Goal: Book appointment/travel/reservation

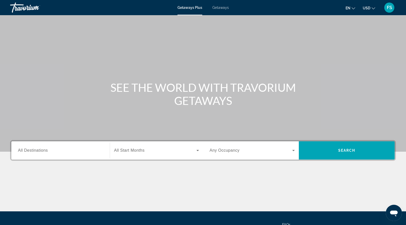
click at [49, 152] on input "Destination All Destinations" at bounding box center [60, 151] width 85 height 6
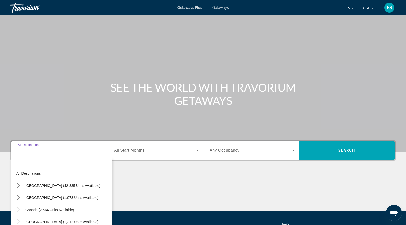
scroll to position [48, 0]
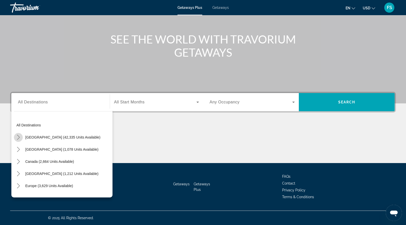
click at [17, 138] on icon "Toggle United States (42,335 units available) submenu" at bounding box center [18, 137] width 5 height 5
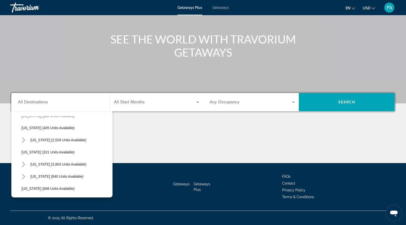
scroll to position [251, 0]
click at [26, 164] on mat-icon "Toggle Nevada (3,903 units available) submenu" at bounding box center [23, 165] width 9 height 9
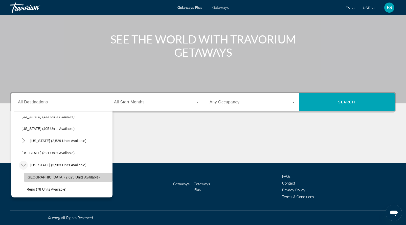
click at [29, 177] on span "Las Vegas (2,025 units available)" at bounding box center [63, 177] width 73 height 4
type input "**********"
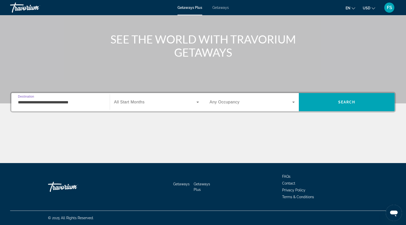
click at [176, 106] on div "Search widget" at bounding box center [156, 102] width 85 height 14
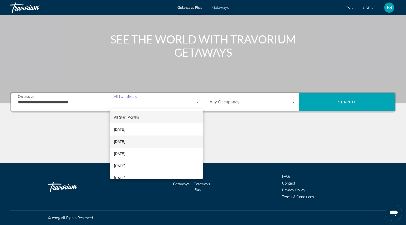
click at [125, 143] on span "November 2025" at bounding box center [119, 142] width 11 height 6
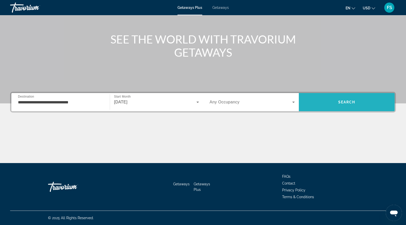
click at [332, 106] on span "Search" at bounding box center [347, 102] width 96 height 12
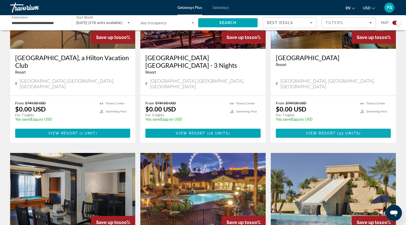
scroll to position [236, 0]
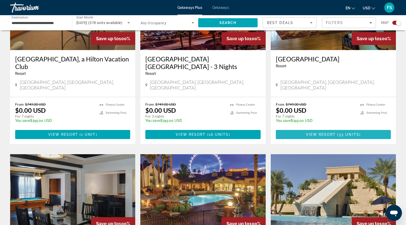
click at [320, 132] on span "View Resort" at bounding box center [321, 134] width 30 height 4
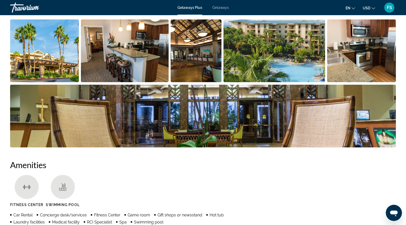
scroll to position [253, 0]
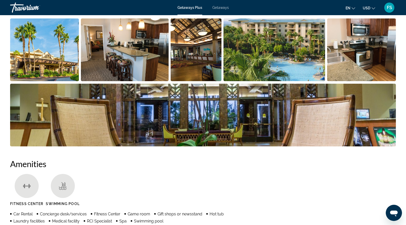
click at [63, 57] on img "Open full-screen image slider" at bounding box center [44, 49] width 69 height 63
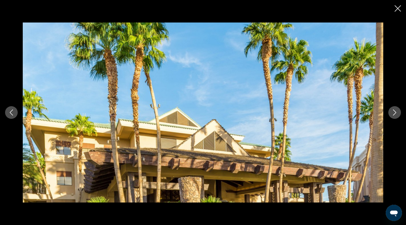
click at [390, 110] on button "Next image" at bounding box center [394, 112] width 13 height 13
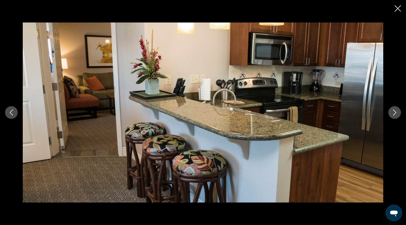
click at [390, 110] on button "Next image" at bounding box center [394, 112] width 13 height 13
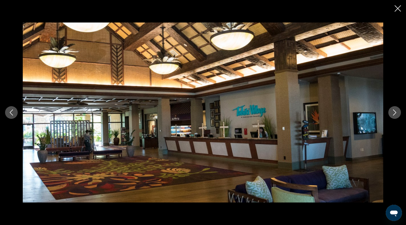
click at [401, 11] on div "prev next" at bounding box center [203, 112] width 406 height 225
click at [396, 9] on icon "Close slideshow" at bounding box center [398, 8] width 6 height 6
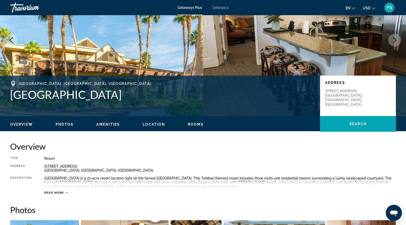
scroll to position [0, 0]
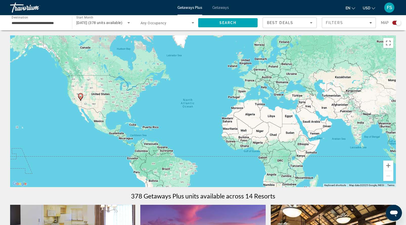
click at [62, 24] on input "**********" at bounding box center [39, 23] width 54 height 6
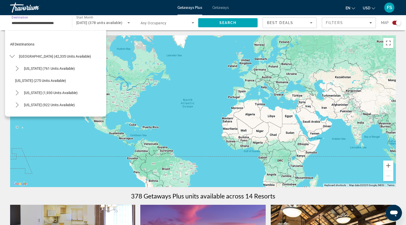
scroll to position [273, 0]
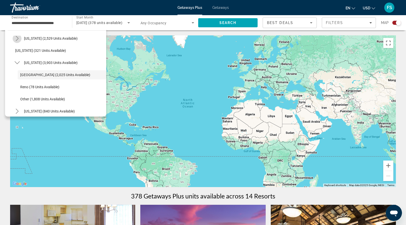
click at [18, 39] on icon "Toggle Missouri (2,529 units available) submenu" at bounding box center [17, 38] width 3 height 5
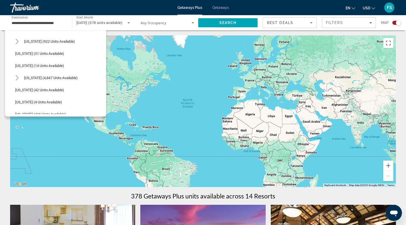
scroll to position [65, 0]
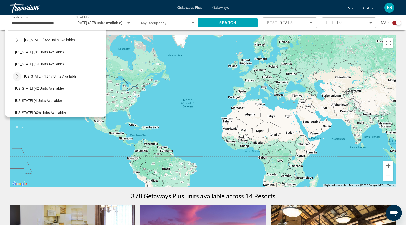
click at [17, 77] on icon "Toggle Florida (4,847 units available) submenu" at bounding box center [17, 76] width 5 height 5
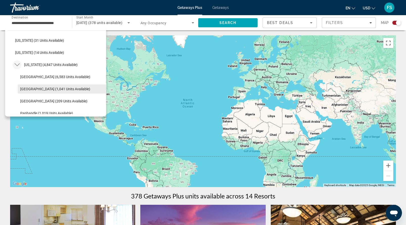
scroll to position [75, 0]
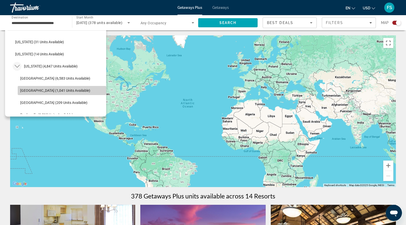
click at [38, 90] on span "East Coast (1,041 units available)" at bounding box center [55, 90] width 70 height 4
type input "**********"
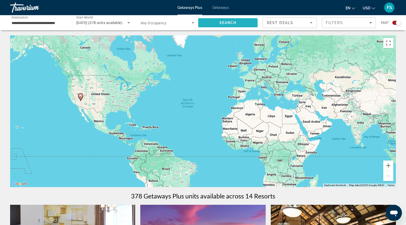
click at [233, 24] on span "Search" at bounding box center [227, 23] width 17 height 4
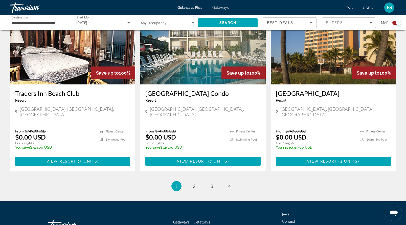
scroll to position [736, 0]
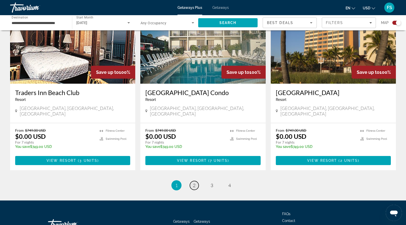
click at [193, 183] on span "2" at bounding box center [194, 186] width 3 height 6
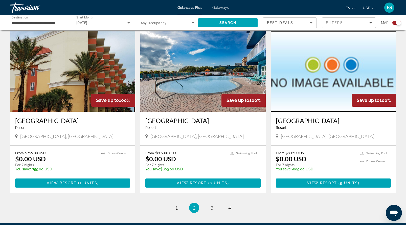
scroll to position [725, 0]
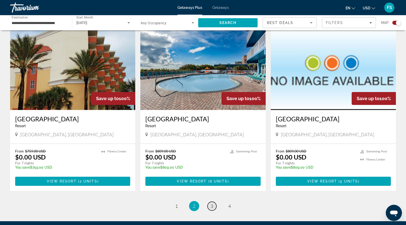
click at [212, 203] on span "3" at bounding box center [212, 206] width 3 height 6
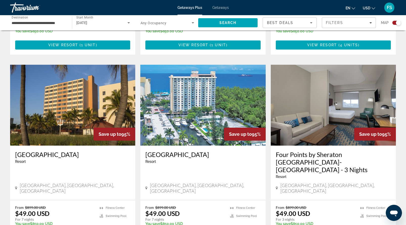
scroll to position [679, 0]
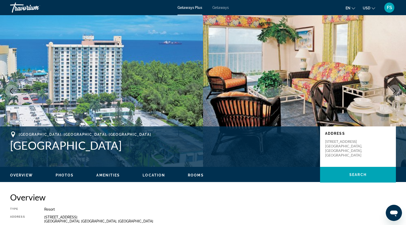
click at [317, 88] on img "Main content" at bounding box center [304, 91] width 203 height 152
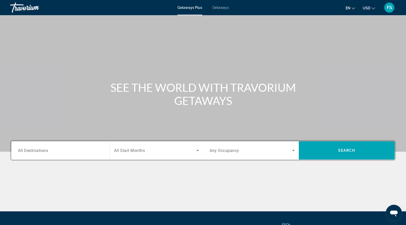
click at [34, 150] on span "All Destinations" at bounding box center [33, 150] width 30 height 5
click at [34, 150] on input "Destination All Destinations" at bounding box center [60, 151] width 85 height 6
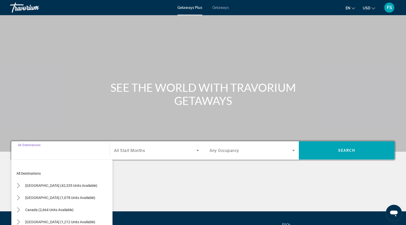
scroll to position [48, 0]
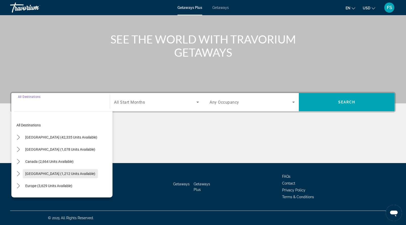
click at [29, 174] on span "Caribbean & Atlantic Islands (1,212 units available)" at bounding box center [60, 174] width 70 height 4
type input "**********"
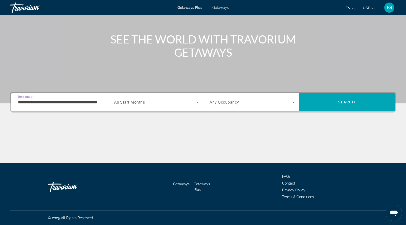
click at [133, 104] on span "All Start Months" at bounding box center [129, 102] width 31 height 5
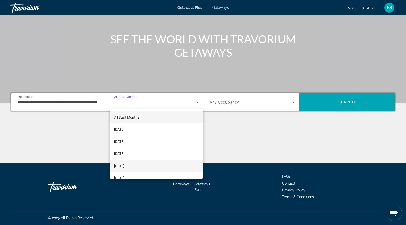
click at [124, 165] on span "January 2026" at bounding box center [119, 166] width 10 height 6
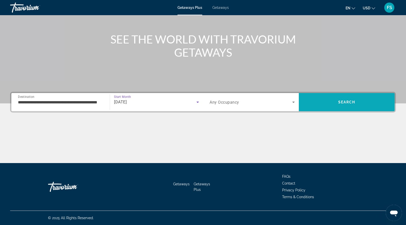
click at [330, 105] on span "Search" at bounding box center [347, 102] width 96 height 12
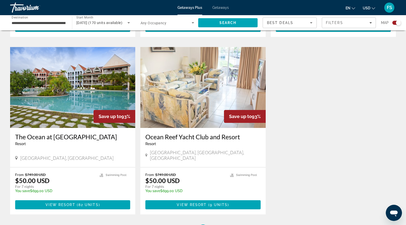
scroll to position [508, 0]
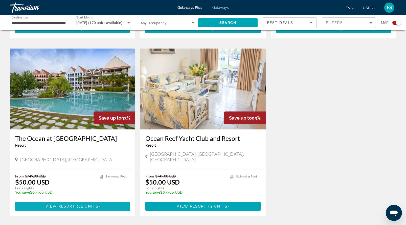
click at [64, 204] on span "View Resort" at bounding box center [61, 206] width 30 height 4
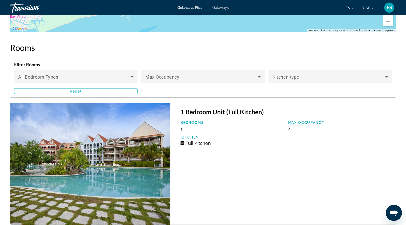
scroll to position [754, 0]
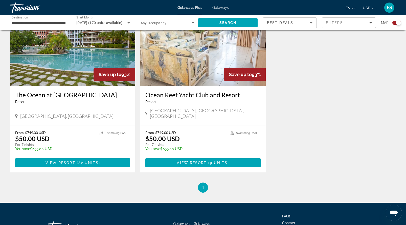
scroll to position [549, 0]
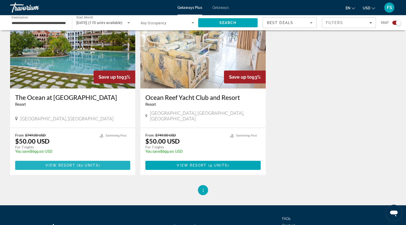
click at [89, 163] on span "82 units" at bounding box center [88, 165] width 20 height 4
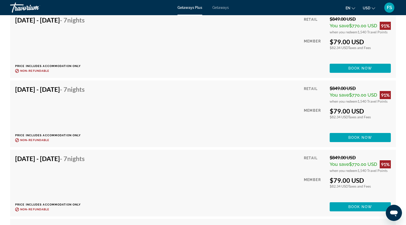
scroll to position [1411, 0]
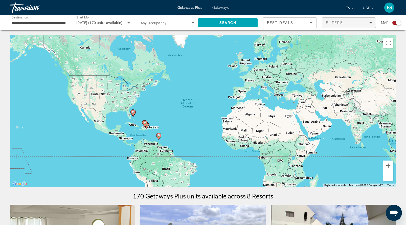
click at [358, 25] on div "Filters" at bounding box center [349, 23] width 46 height 4
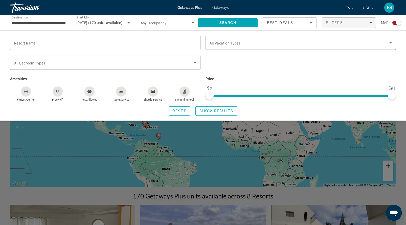
click at [63, 21] on input "**********" at bounding box center [39, 23] width 54 height 6
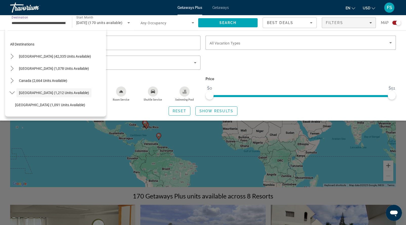
scroll to position [18, 0]
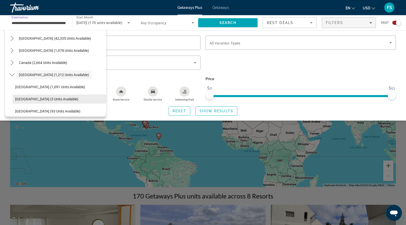
click at [29, 99] on span "Cayman Islands (3 units available)" at bounding box center [46, 99] width 63 height 4
type input "**********"
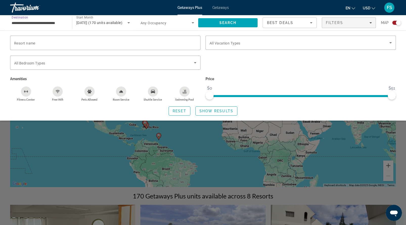
click at [127, 21] on icon "Search widget" at bounding box center [129, 23] width 6 height 6
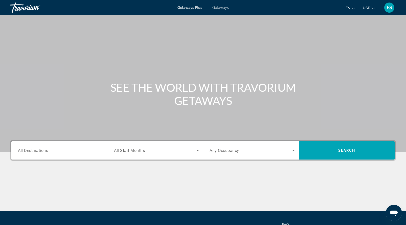
click at [58, 150] on input "Destination All Destinations" at bounding box center [60, 151] width 85 height 6
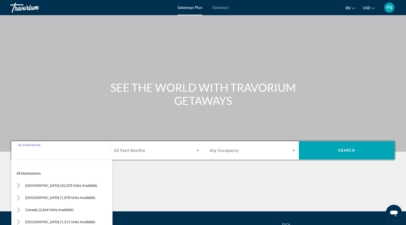
scroll to position [48, 0]
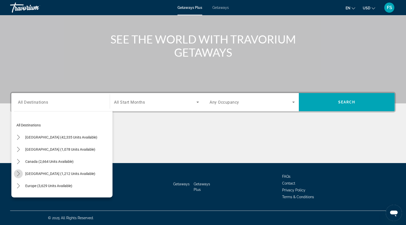
click at [20, 172] on icon "Toggle Caribbean & Atlantic Islands (1,212 units available) submenu" at bounding box center [18, 173] width 5 height 5
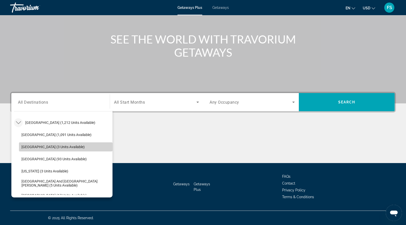
click at [48, 147] on span "Cayman Islands (3 units available)" at bounding box center [52, 147] width 63 height 4
type input "**********"
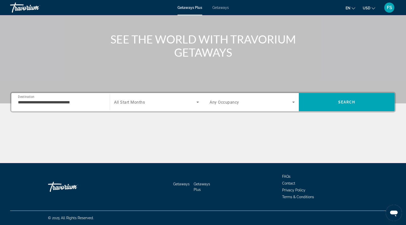
click at [124, 102] on span "All Start Months" at bounding box center [129, 102] width 31 height 5
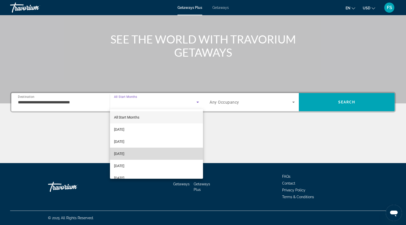
click at [124, 155] on span "December 2025" at bounding box center [119, 154] width 10 height 6
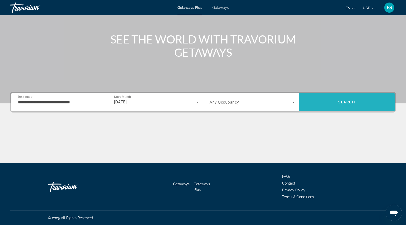
click at [329, 105] on span "Search" at bounding box center [347, 102] width 96 height 12
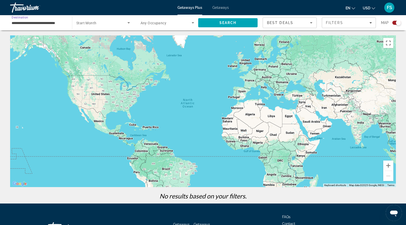
click at [54, 24] on input "**********" at bounding box center [39, 23] width 54 height 6
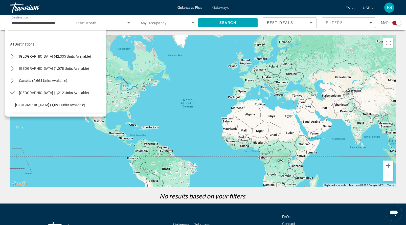
scroll to position [42, 0]
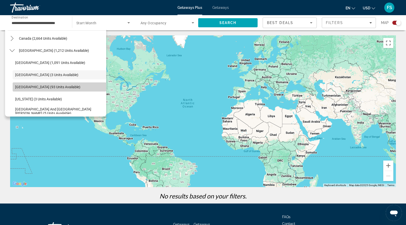
click at [27, 86] on span "Dominican Republic (93 units available)" at bounding box center [47, 87] width 65 height 4
type input "**********"
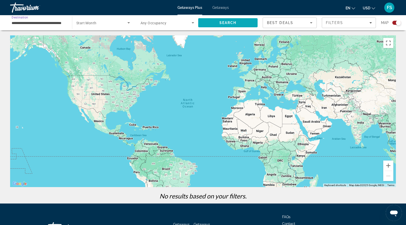
click at [235, 23] on span "Search" at bounding box center [227, 23] width 17 height 4
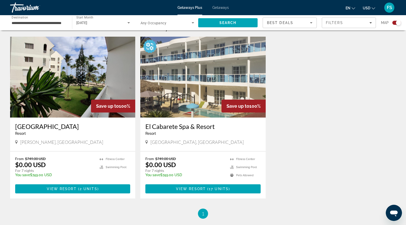
scroll to position [168, 0]
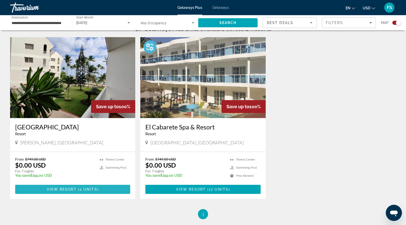
click at [70, 188] on span "View Resort" at bounding box center [62, 189] width 30 height 4
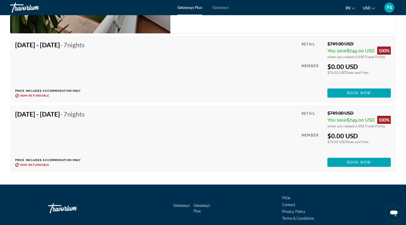
scroll to position [916, 0]
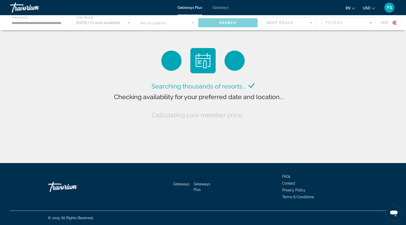
click at [219, 8] on span "Getaways" at bounding box center [220, 8] width 16 height 4
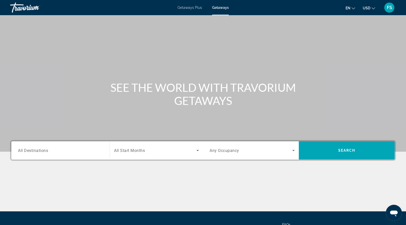
click at [42, 148] on span "All Destinations" at bounding box center [33, 150] width 30 height 5
click at [42, 148] on input "Destination All Destinations" at bounding box center [60, 151] width 85 height 6
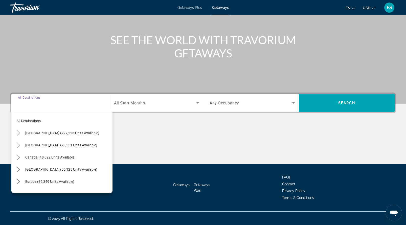
scroll to position [48, 0]
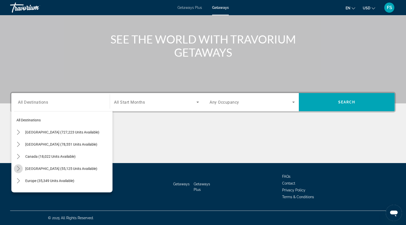
click at [19, 168] on icon "Toggle Caribbean & Atlantic Islands (55,125 units available) submenu" at bounding box center [18, 168] width 3 height 5
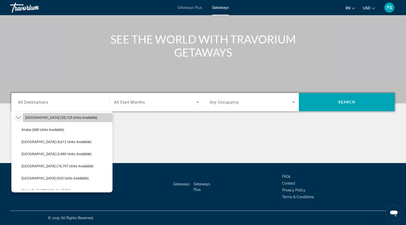
click at [30, 117] on span "Caribbean & Atlantic Islands (55,125 units available)" at bounding box center [61, 118] width 72 height 4
type input "**********"
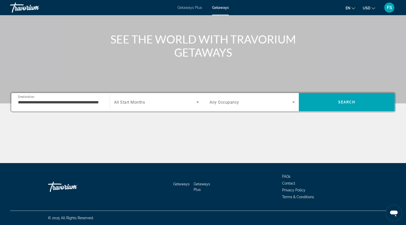
click at [135, 103] on span "All Start Months" at bounding box center [129, 102] width 31 height 5
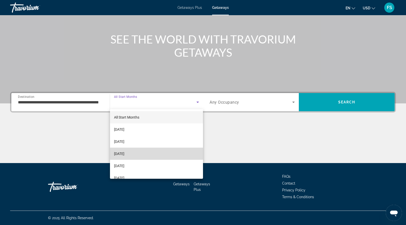
click at [124, 151] on span "December 2025" at bounding box center [119, 154] width 10 height 6
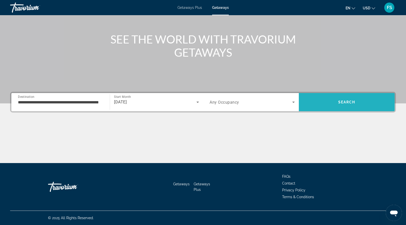
click at [339, 106] on span "Search" at bounding box center [347, 102] width 96 height 12
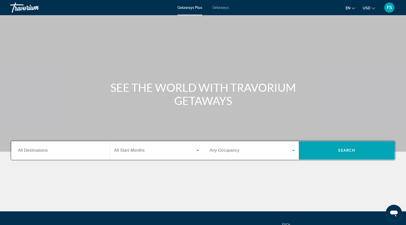
click at [220, 6] on span "Getaways" at bounding box center [220, 8] width 16 height 4
click at [47, 151] on span "All Destinations" at bounding box center [33, 150] width 30 height 4
click at [47, 151] on input "Destination All Destinations" at bounding box center [60, 151] width 85 height 6
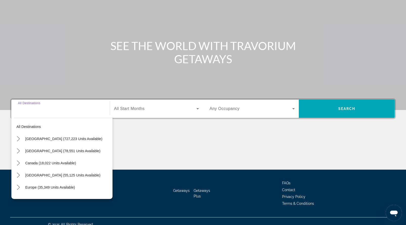
scroll to position [48, 0]
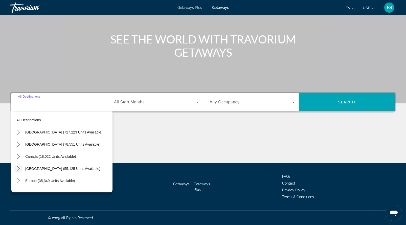
click at [18, 169] on icon "Toggle Caribbean & Atlantic Islands (55,125 units available) submenu" at bounding box center [18, 168] width 5 height 5
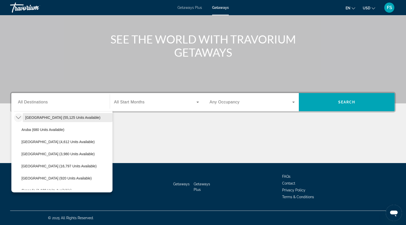
click at [46, 117] on span "Caribbean & Atlantic Islands (55,125 units available)" at bounding box center [62, 118] width 75 height 4
type input "**********"
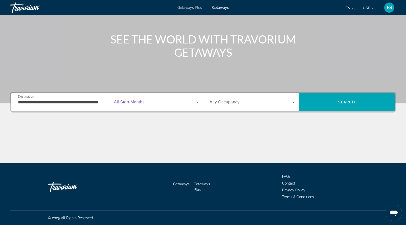
click at [148, 102] on span "Search widget" at bounding box center [155, 102] width 82 height 6
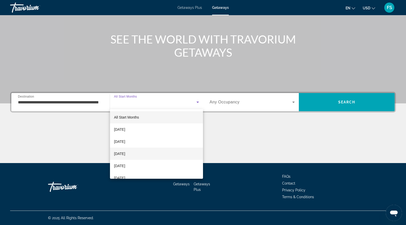
click at [125, 153] on span "[DATE]" at bounding box center [119, 154] width 11 height 6
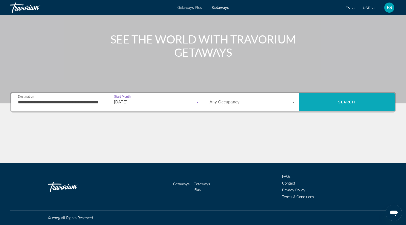
click at [320, 106] on span "Search" at bounding box center [347, 102] width 96 height 12
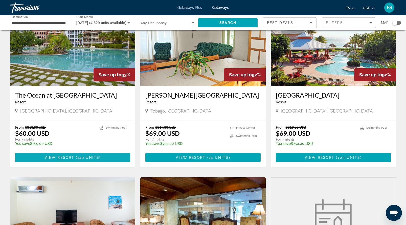
scroll to position [402, 0]
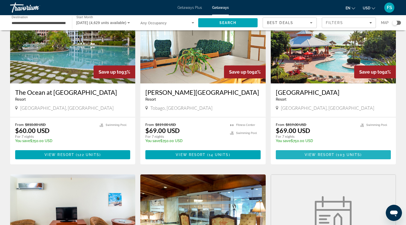
click at [311, 153] on span "View Resort" at bounding box center [320, 155] width 30 height 4
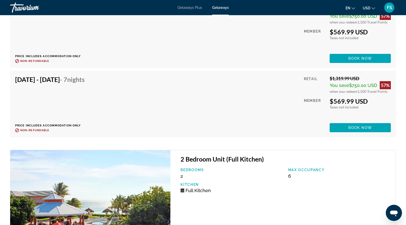
scroll to position [1685, 0]
click at [352, 130] on span "Book now" at bounding box center [360, 128] width 24 height 4
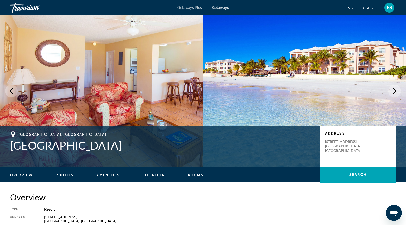
click at [397, 94] on icon "Next image" at bounding box center [395, 91] width 6 height 6
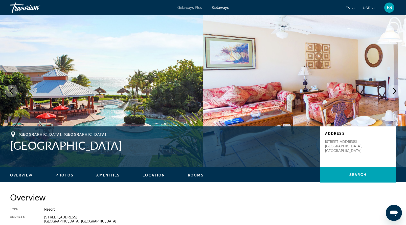
click at [394, 92] on icon "Next image" at bounding box center [394, 91] width 3 height 6
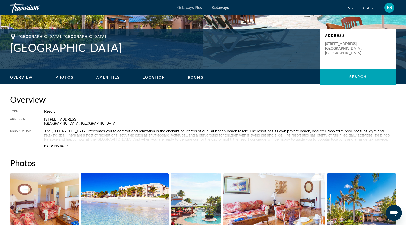
click at [114, 79] on span "Amenities" at bounding box center [108, 77] width 24 height 4
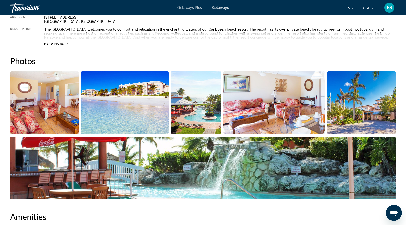
scroll to position [200, 0]
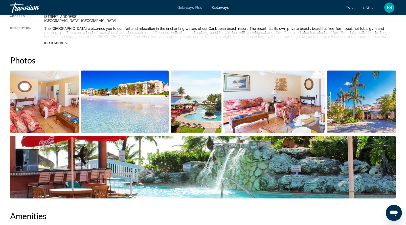
click at [70, 172] on img "Open full-screen image slider" at bounding box center [203, 167] width 386 height 63
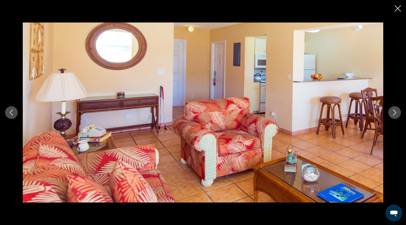
click at [397, 8] on icon "Close slideshow" at bounding box center [398, 8] width 6 height 6
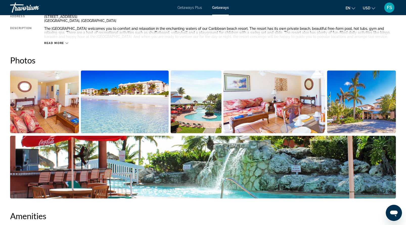
scroll to position [0, 0]
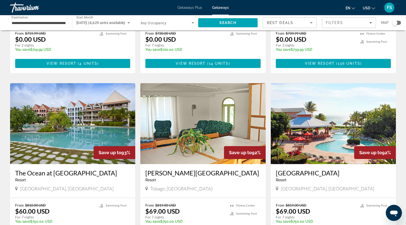
scroll to position [324, 0]
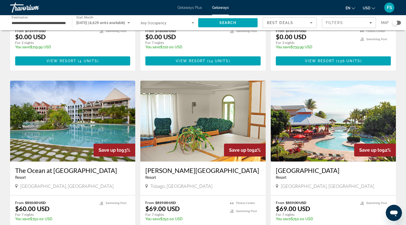
click at [172, 127] on img "Main content" at bounding box center [202, 121] width 125 height 81
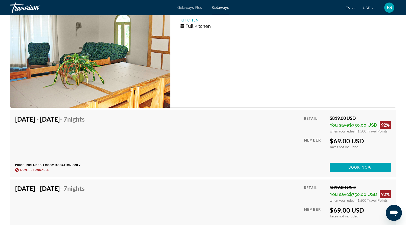
scroll to position [823, 0]
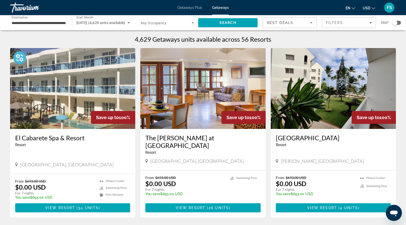
click at [97, 100] on img "Main content" at bounding box center [72, 88] width 125 height 81
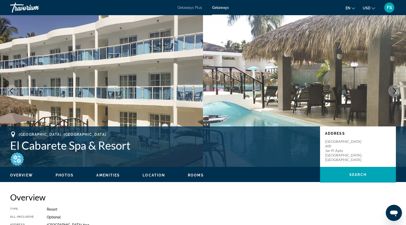
click at [392, 93] on icon "Next image" at bounding box center [395, 91] width 6 height 6
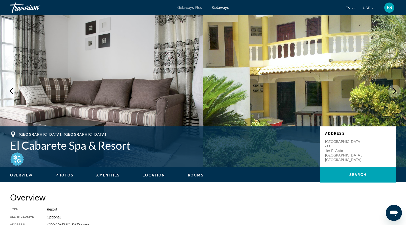
click at [392, 93] on icon "Next image" at bounding box center [395, 91] width 6 height 6
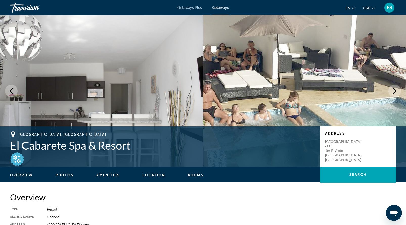
click at [392, 93] on icon "Next image" at bounding box center [395, 91] width 6 height 6
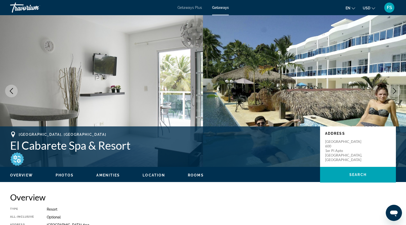
click at [392, 93] on icon "Next image" at bounding box center [395, 91] width 6 height 6
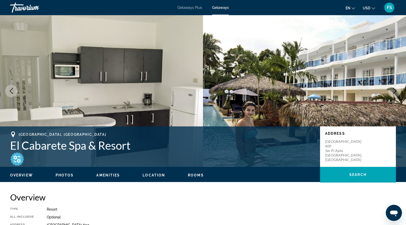
click at [392, 93] on icon "Next image" at bounding box center [395, 91] width 6 height 6
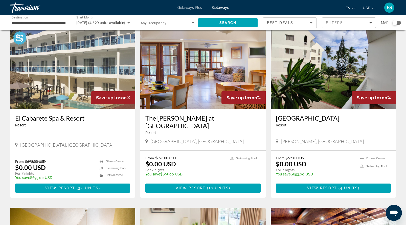
scroll to position [21, 0]
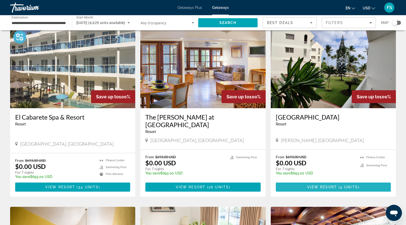
click at [301, 181] on span "Main content" at bounding box center [333, 187] width 115 height 12
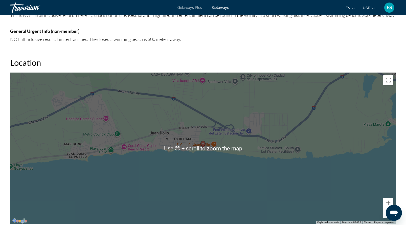
scroll to position [461, 0]
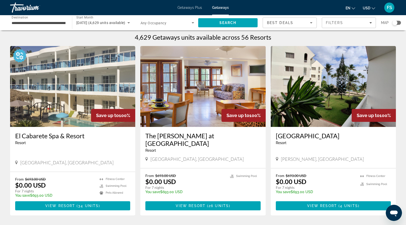
scroll to position [3, 0]
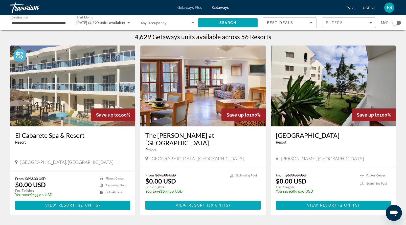
click at [196, 203] on span "View Resort" at bounding box center [191, 205] width 30 height 4
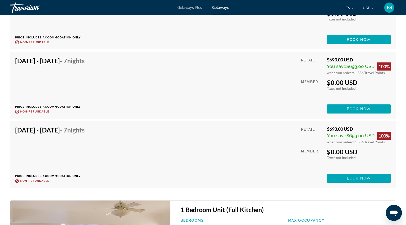
scroll to position [1234, 0]
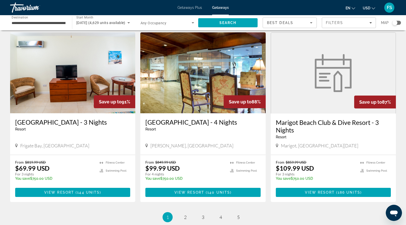
scroll to position [545, 0]
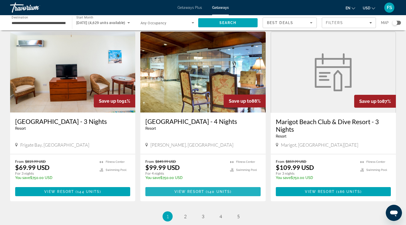
click at [196, 190] on span "View Resort" at bounding box center [189, 192] width 30 height 4
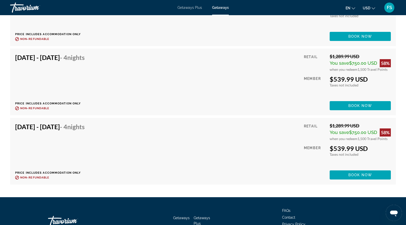
scroll to position [3375, 0]
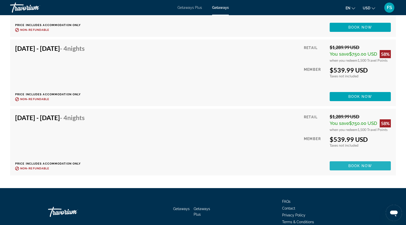
click at [352, 167] on span "Book now" at bounding box center [360, 166] width 24 height 4
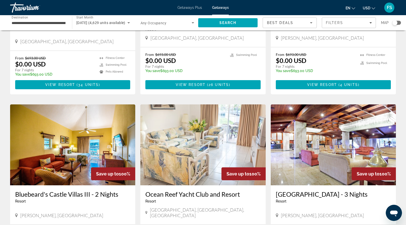
scroll to position [138, 0]
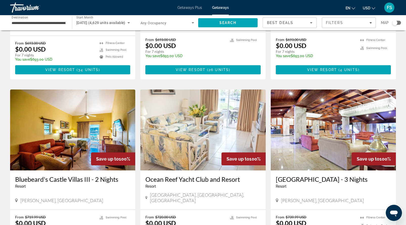
click at [363, 131] on img "Main content" at bounding box center [333, 129] width 125 height 81
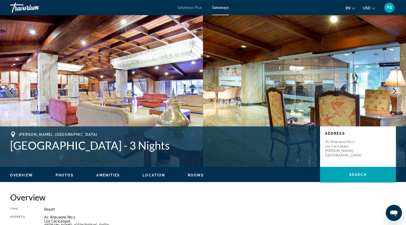
click at [393, 92] on icon "Next image" at bounding box center [395, 91] width 6 height 6
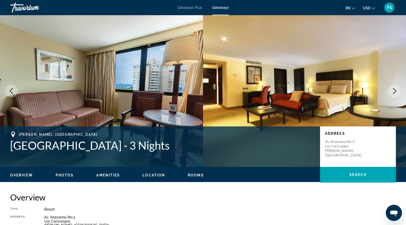
click at [393, 92] on icon "Next image" at bounding box center [395, 91] width 6 height 6
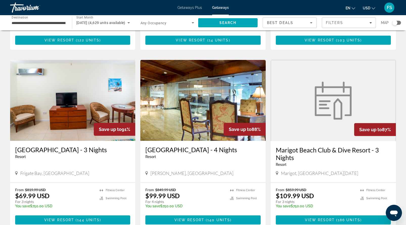
scroll to position [518, 0]
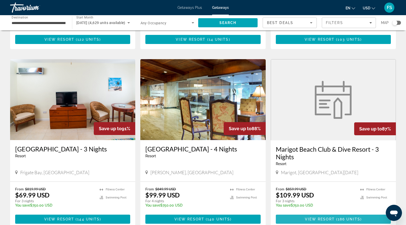
click at [306, 217] on span "View Resort" at bounding box center [320, 219] width 30 height 4
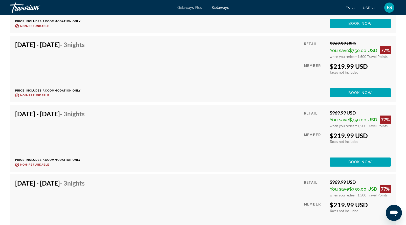
scroll to position [2420, 0]
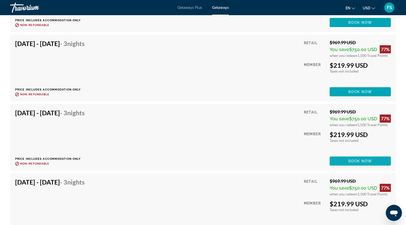
click at [357, 159] on span "Book now" at bounding box center [360, 161] width 24 height 4
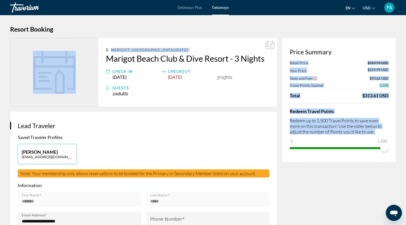
drag, startPoint x: 103, startPoint y: 58, endPoint x: 288, endPoint y: 64, distance: 185.4
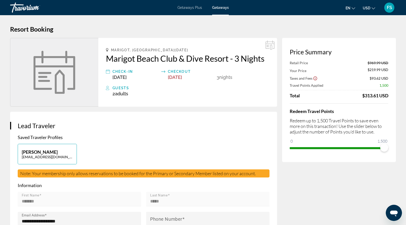
click at [178, 88] on div "Guests" at bounding box center [191, 88] width 157 height 6
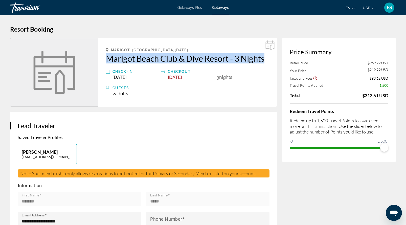
drag, startPoint x: 101, startPoint y: 56, endPoint x: 266, endPoint y: 60, distance: 164.9
click at [266, 60] on div "Marigot, Saint Lucia Marigot Beach Club & Dive Resort - 3 Nights Check-In Dec 2…" at bounding box center [187, 72] width 179 height 69
copy h2 "Marigot Beach Club & Dive Resort - 3 Nights"
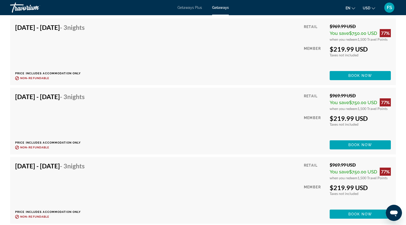
scroll to position [1794, 0]
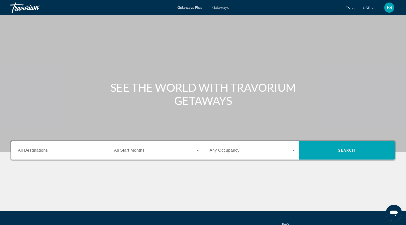
click at [223, 6] on span "Getaways" at bounding box center [220, 8] width 16 height 4
click at [68, 152] on input "Destination All Destinations" at bounding box center [60, 151] width 85 height 6
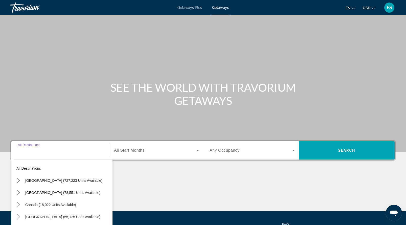
scroll to position [48, 0]
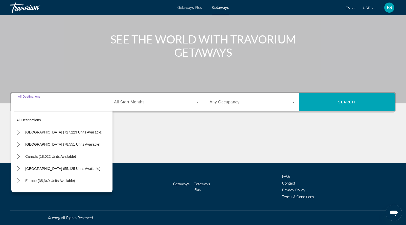
click at [50, 102] on input "Destination All Destinations" at bounding box center [60, 102] width 85 height 6
click at [31, 101] on input "Destination All Destinations" at bounding box center [60, 102] width 85 height 6
click at [18, 169] on icon "Toggle Caribbean & Atlantic Islands (55,125 units available) submenu" at bounding box center [18, 168] width 5 height 5
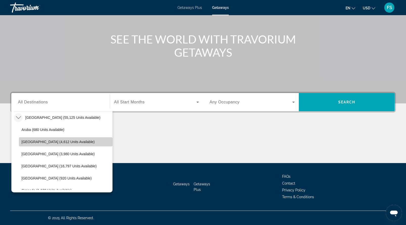
click at [49, 146] on span "Select destination: Bahamas (4,612 units available)" at bounding box center [66, 142] width 94 height 12
type input "**********"
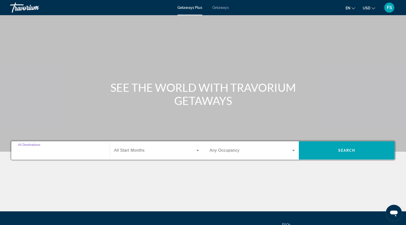
click at [44, 148] on input "Destination All Destinations" at bounding box center [60, 151] width 85 height 6
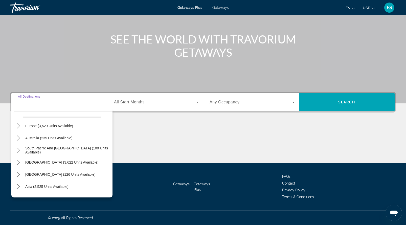
scroll to position [82, 0]
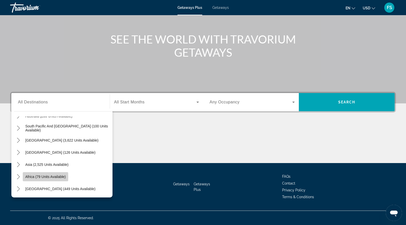
click at [27, 177] on span "Africa (79 units available)" at bounding box center [45, 177] width 40 height 4
type input "**********"
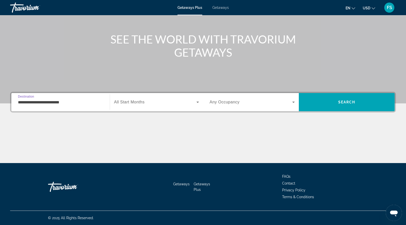
click at [142, 103] on span "All Start Months" at bounding box center [129, 102] width 31 height 4
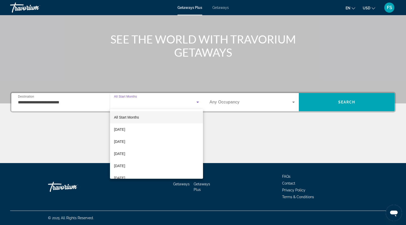
click at [141, 101] on div at bounding box center [203, 112] width 406 height 225
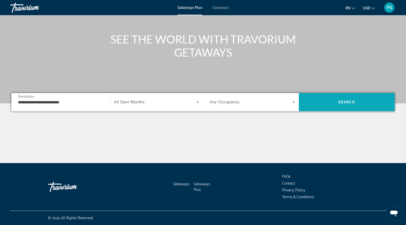
click at [323, 105] on span "Search" at bounding box center [347, 102] width 96 height 12
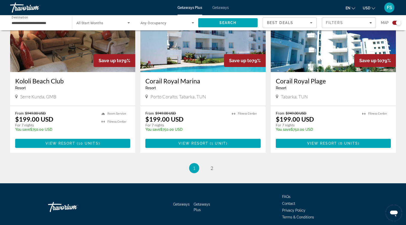
scroll to position [750, 0]
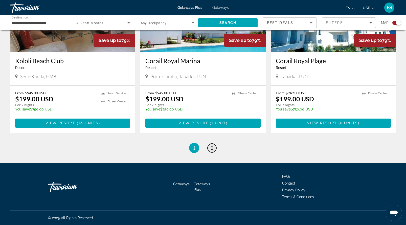
click at [210, 148] on link "page 2" at bounding box center [212, 148] width 9 height 9
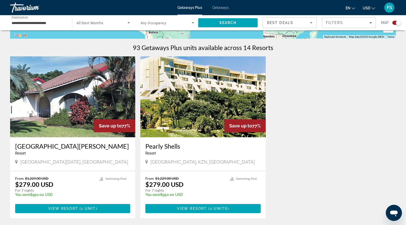
scroll to position [147, 0]
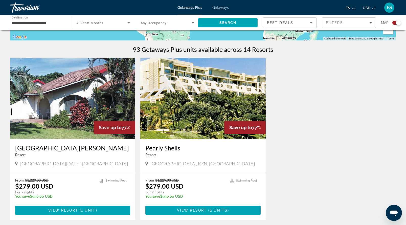
click at [63, 116] on img "Main content" at bounding box center [72, 98] width 125 height 81
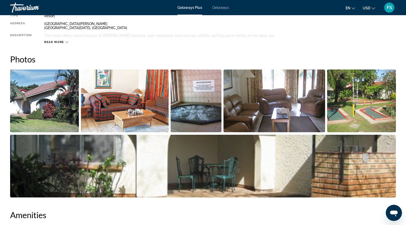
scroll to position [194, 0]
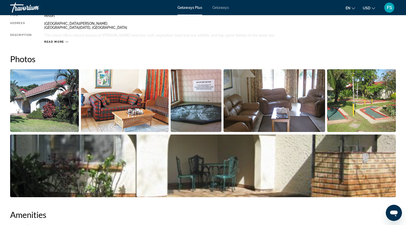
click at [65, 104] on img "Open full-screen image slider" at bounding box center [44, 100] width 69 height 63
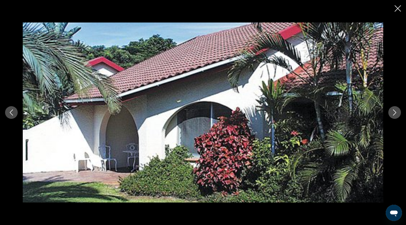
click at [395, 112] on icon "Next image" at bounding box center [394, 112] width 3 height 6
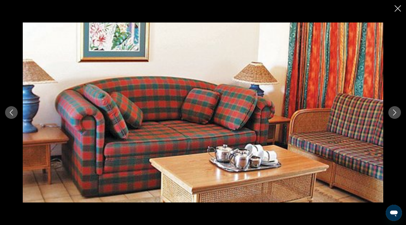
click at [395, 113] on icon "Next image" at bounding box center [394, 112] width 3 height 6
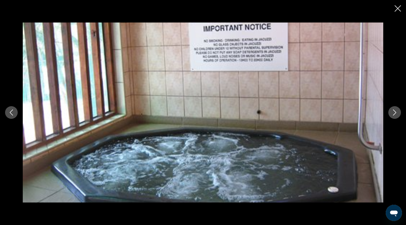
click at [395, 113] on icon "Next image" at bounding box center [395, 112] width 6 height 6
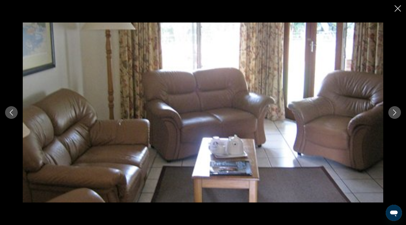
click at [395, 114] on icon "Next image" at bounding box center [395, 112] width 6 height 6
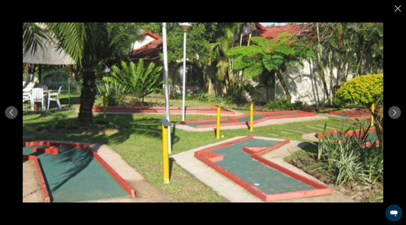
click at [395, 114] on icon "Next image" at bounding box center [395, 112] width 6 height 6
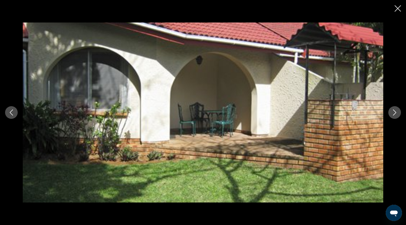
click at [395, 114] on icon "Next image" at bounding box center [395, 112] width 6 height 6
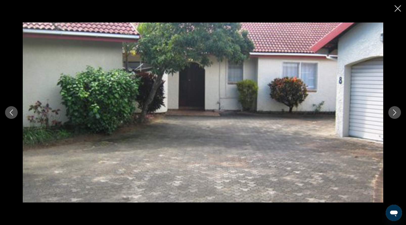
click at [392, 113] on icon "Next image" at bounding box center [395, 112] width 6 height 6
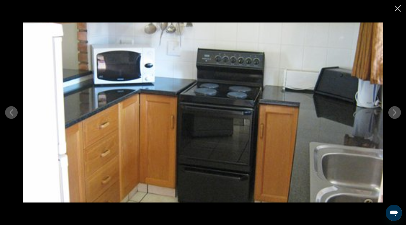
click at [388, 115] on div "prev next" at bounding box center [203, 113] width 406 height 180
click at [397, 9] on icon "Close slideshow" at bounding box center [398, 8] width 6 height 6
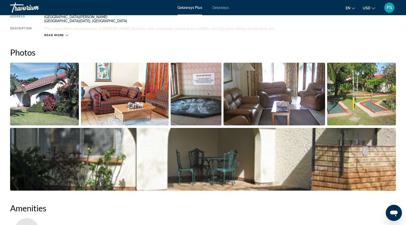
scroll to position [200, 0]
click at [62, 35] on span "Read more" at bounding box center [54, 35] width 20 height 3
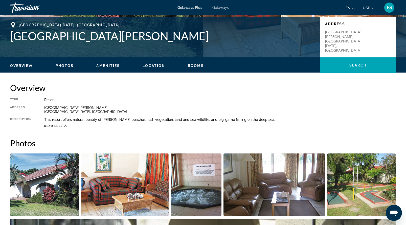
scroll to position [106, 0]
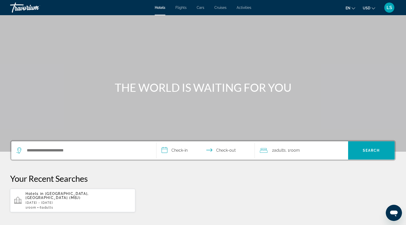
click at [243, 8] on span "Activities" at bounding box center [244, 8] width 15 height 4
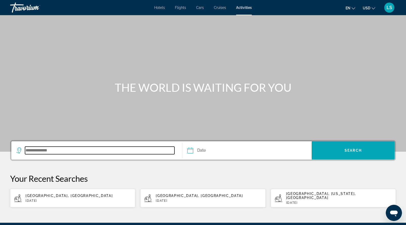
click at [80, 149] on input "Search destination" at bounding box center [99, 151] width 149 height 8
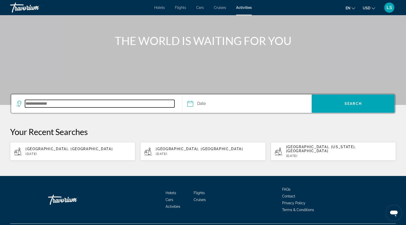
scroll to position [56, 0]
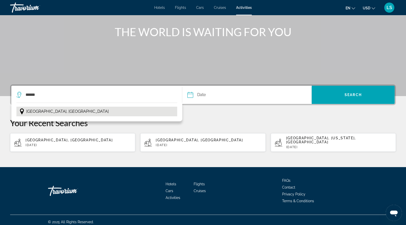
click at [43, 109] on span "[GEOGRAPHIC_DATA], [GEOGRAPHIC_DATA]" at bounding box center [67, 111] width 82 height 7
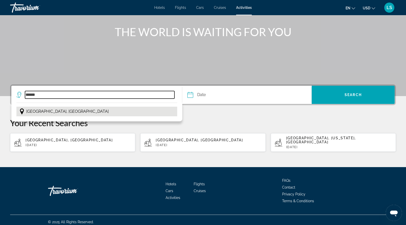
type input "**********"
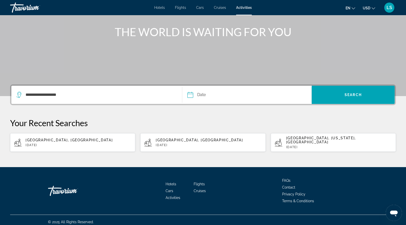
click at [199, 96] on input "Date" at bounding box center [218, 96] width 64 height 20
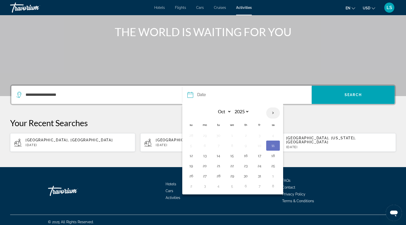
click at [273, 112] on th "Next month" at bounding box center [273, 112] width 14 height 11
select select "**"
click at [259, 175] on button "28" at bounding box center [259, 175] width 8 height 7
type input "**********"
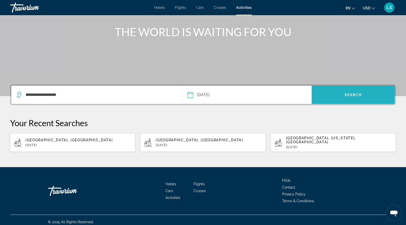
click at [338, 94] on span "Search" at bounding box center [353, 95] width 83 height 12
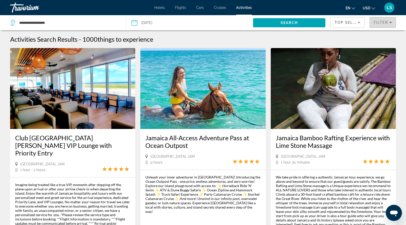
click at [389, 21] on div "Filter" at bounding box center [383, 22] width 18 height 4
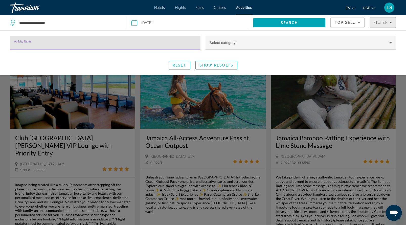
click at [385, 23] on span "Filter" at bounding box center [381, 22] width 14 height 4
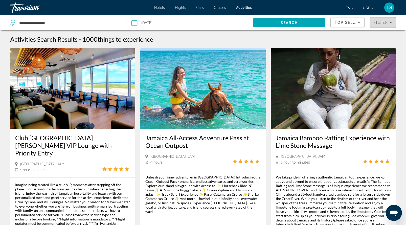
click at [383, 23] on span "Filter" at bounding box center [381, 22] width 14 height 4
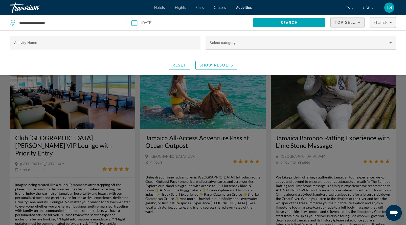
click at [359, 21] on icon "Sort by" at bounding box center [359, 22] width 6 height 6
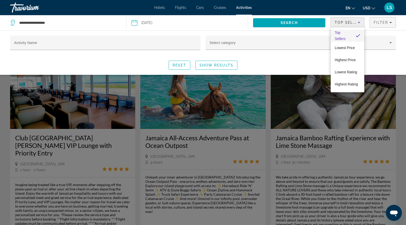
click at [377, 22] on div at bounding box center [203, 112] width 406 height 225
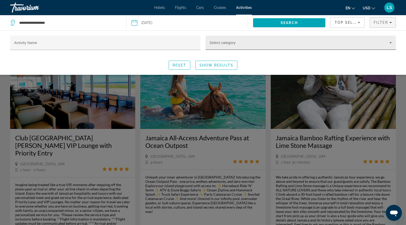
click at [389, 41] on icon "Search widget" at bounding box center [391, 43] width 6 height 6
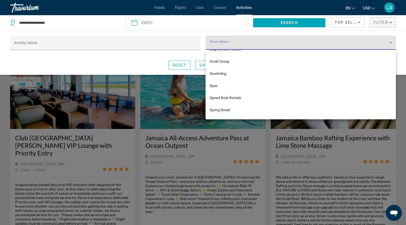
scroll to position [1294, 0]
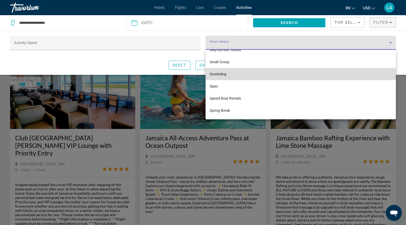
click at [223, 75] on span "Snorkeling" at bounding box center [218, 74] width 17 height 6
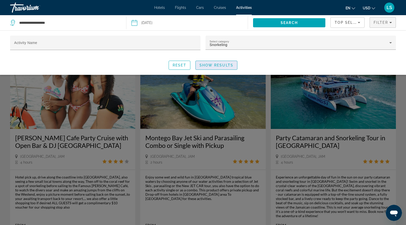
click at [220, 65] on span "Show Results" at bounding box center [216, 65] width 34 height 4
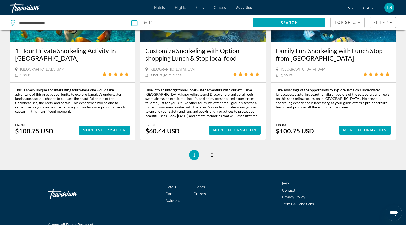
scroll to position [710, 0]
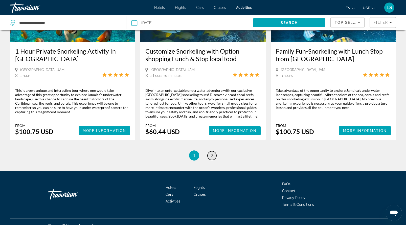
click at [211, 153] on span "2" at bounding box center [212, 156] width 3 height 6
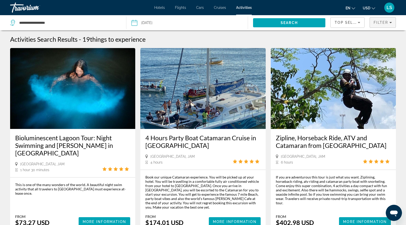
click at [379, 23] on span "Filter" at bounding box center [381, 22] width 14 height 4
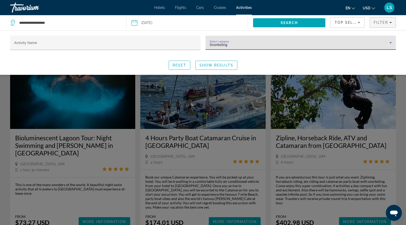
click at [258, 45] on div "Snorkeling" at bounding box center [300, 45] width 180 height 6
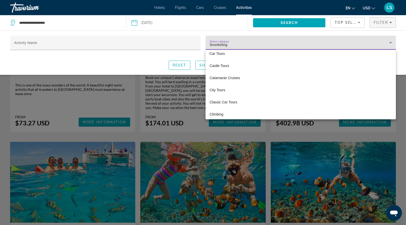
scroll to position [223, 0]
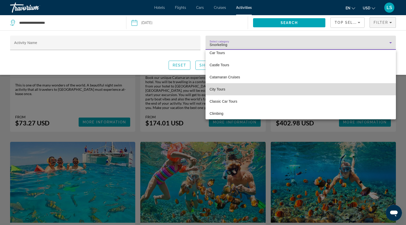
click at [228, 88] on mat-option "City Tours" at bounding box center [301, 89] width 190 height 12
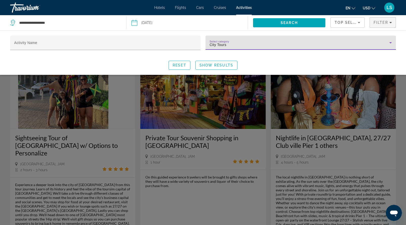
click at [179, 204] on div "Search widget" at bounding box center [203, 149] width 406 height 152
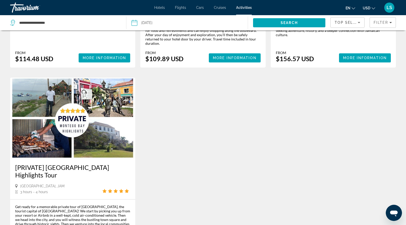
scroll to position [417, 0]
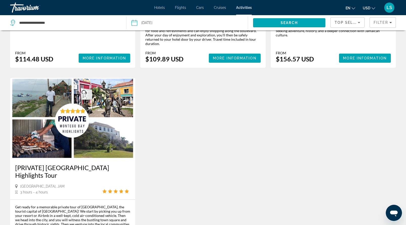
click at [43, 98] on img "Main content" at bounding box center [72, 118] width 125 height 81
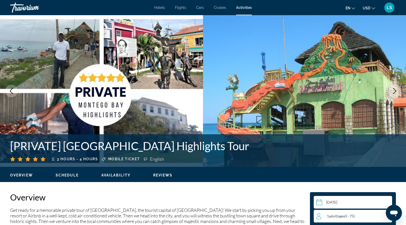
click at [160, 173] on span "Reviews" at bounding box center [162, 175] width 19 height 4
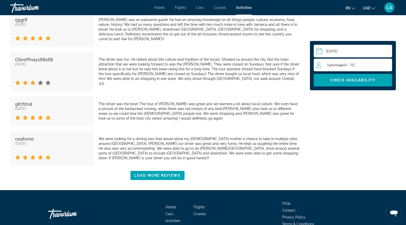
scroll to position [998, 0]
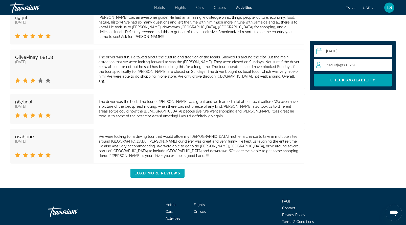
click at [165, 171] on span "Load More Reviews" at bounding box center [158, 173] width 46 height 4
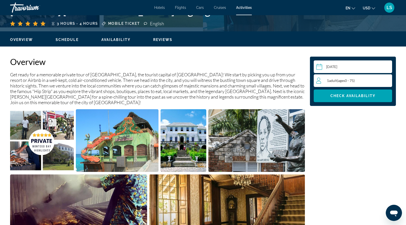
scroll to position [0, 0]
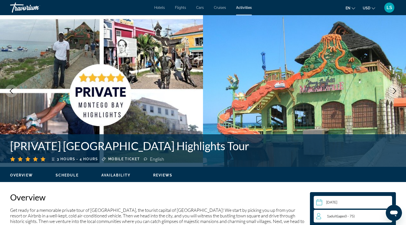
click at [389, 9] on span "LS" at bounding box center [390, 7] width 6 height 5
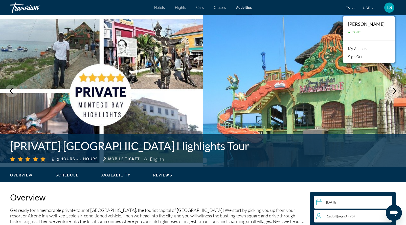
click at [365, 56] on button "Sign Out" at bounding box center [355, 57] width 19 height 7
